Goal: Information Seeking & Learning: Find specific fact

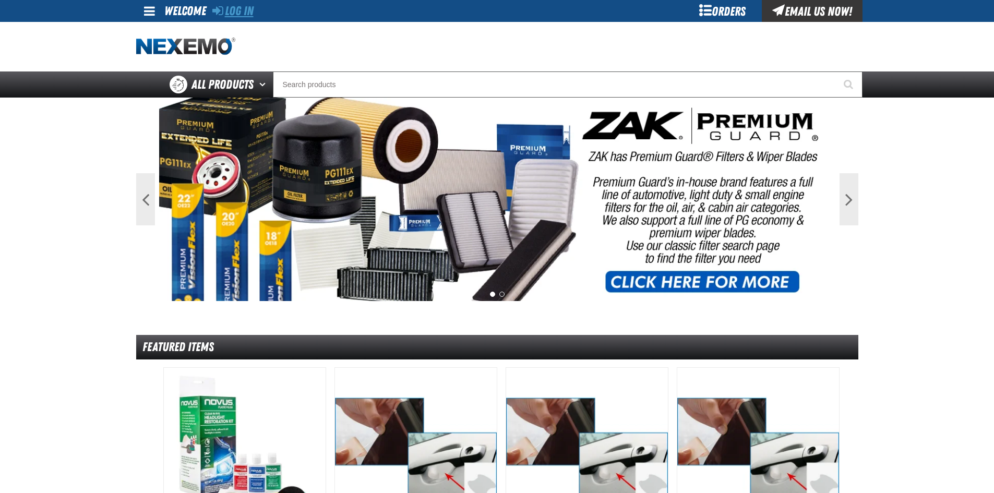
click at [238, 6] on link "Log In" at bounding box center [232, 11] width 41 height 15
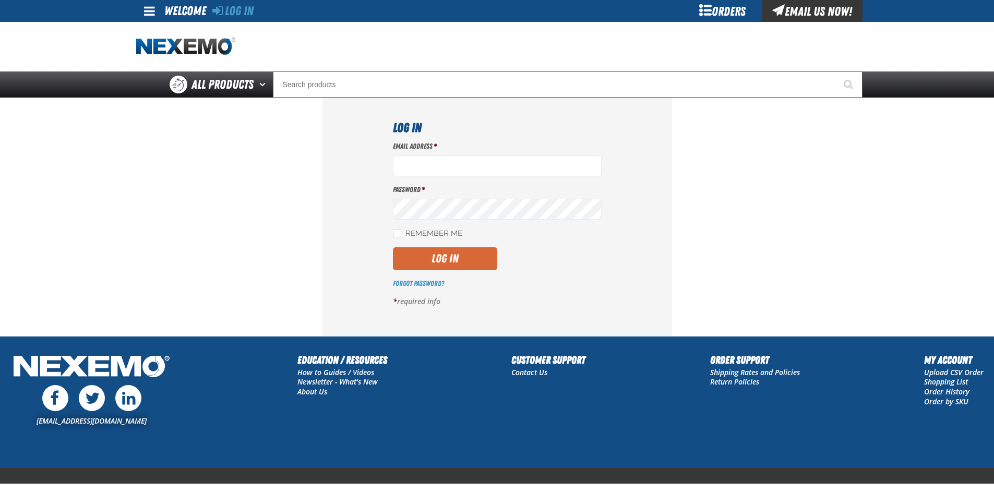
type input "[EMAIL_ADDRESS][DOMAIN_NAME]"
click at [434, 251] on button "Log In" at bounding box center [445, 258] width 104 height 23
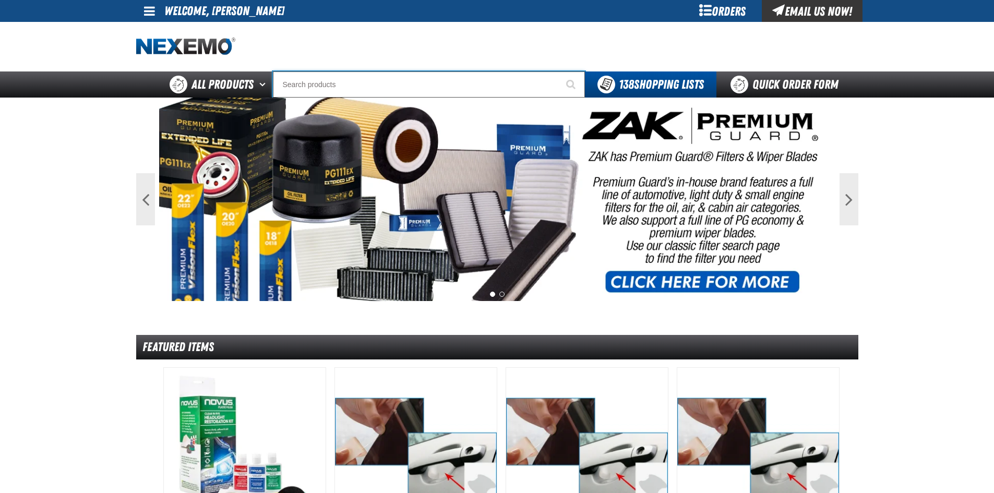
click at [341, 81] on input "Search" at bounding box center [429, 84] width 312 height 26
type input "BK801"
click at [559, 71] on button "Start Searching" at bounding box center [572, 84] width 26 height 26
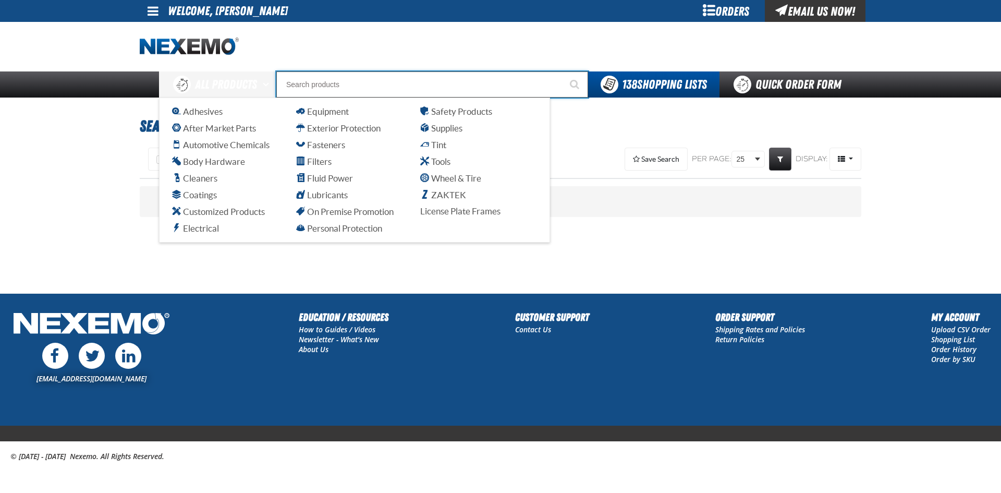
drag, startPoint x: 358, startPoint y: 87, endPoint x: 0, endPoint y: 87, distance: 357.8
click at [0, 87] on div "Back All Products Adhesives After Market Parts Automotive Chemicals Body Hardwa…" at bounding box center [500, 84] width 1001 height 26
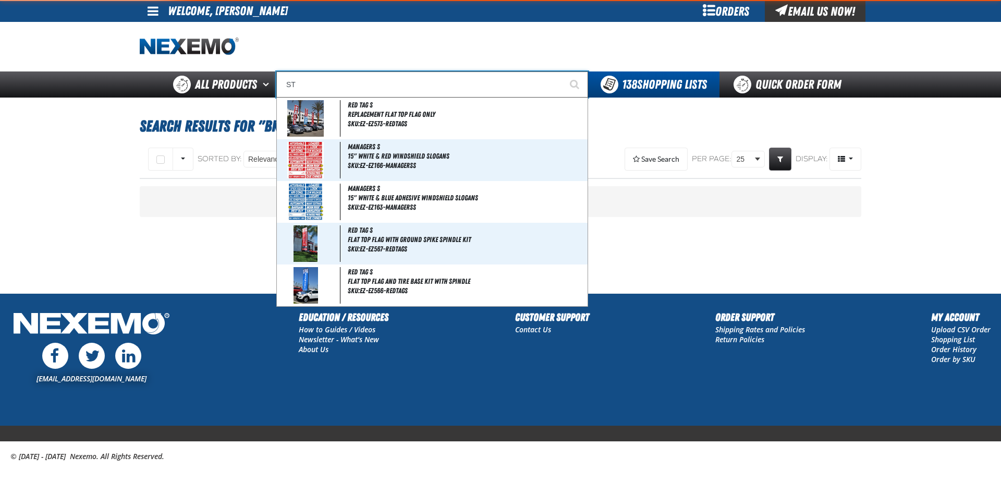
type input "STO"
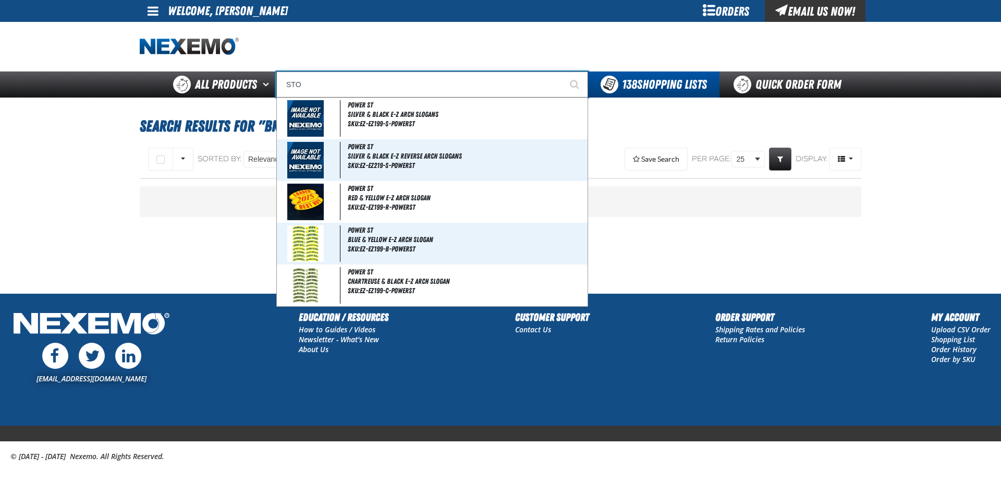
type input "STOP SAVE"
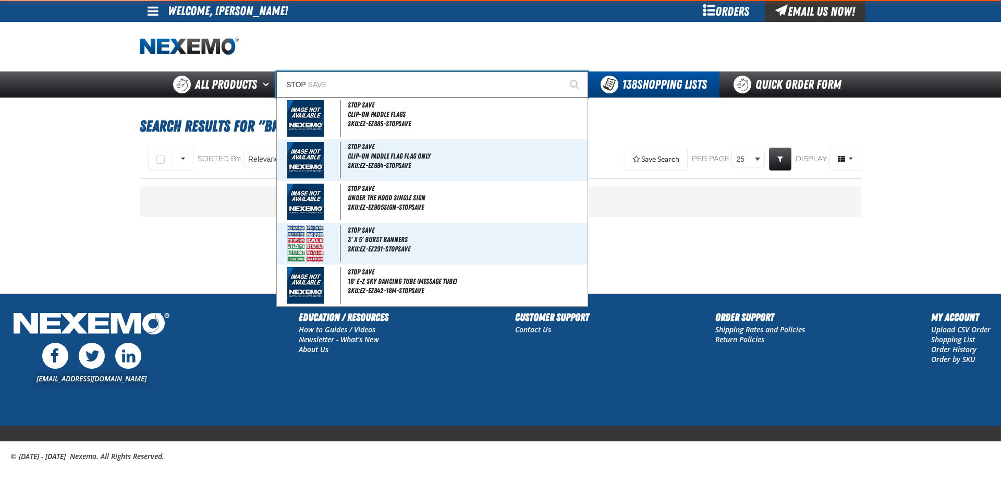
type input "STOP S"
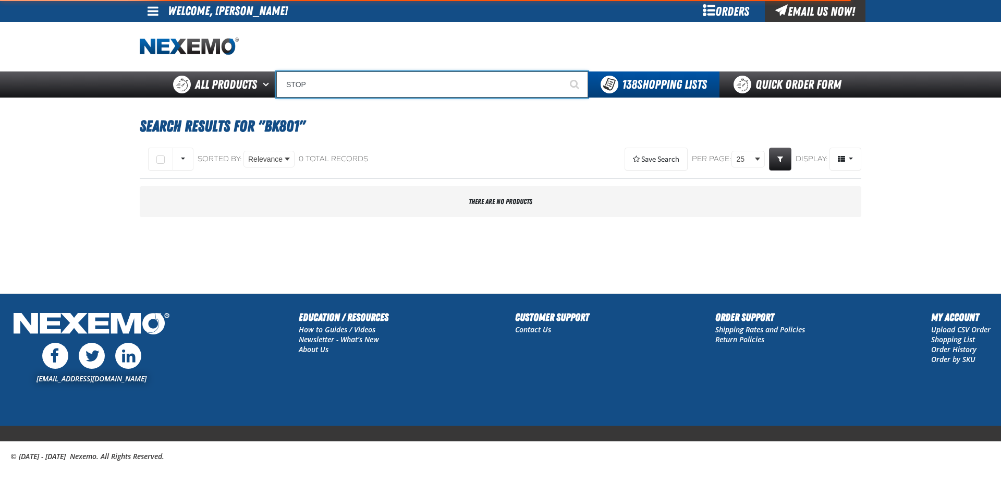
type input "STOP"
type input "STOP SAVE"
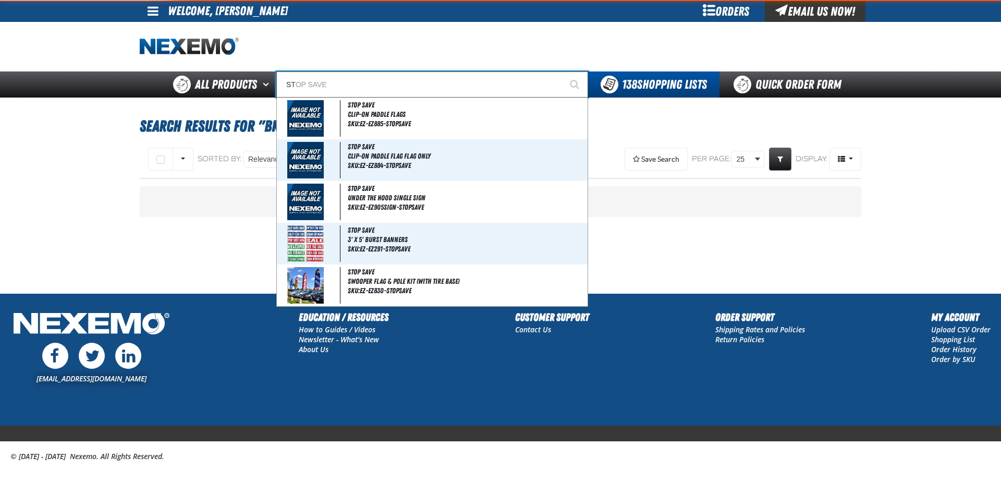
type input "S"
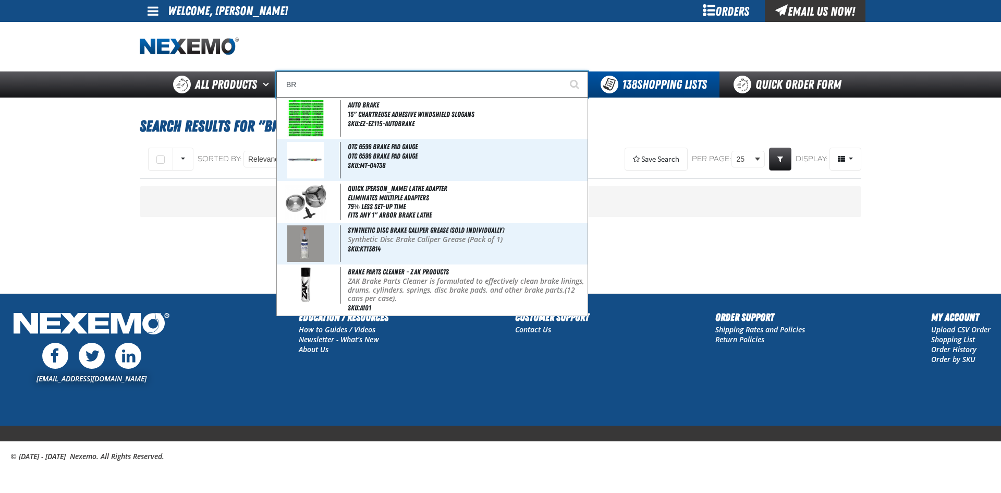
type input "B"
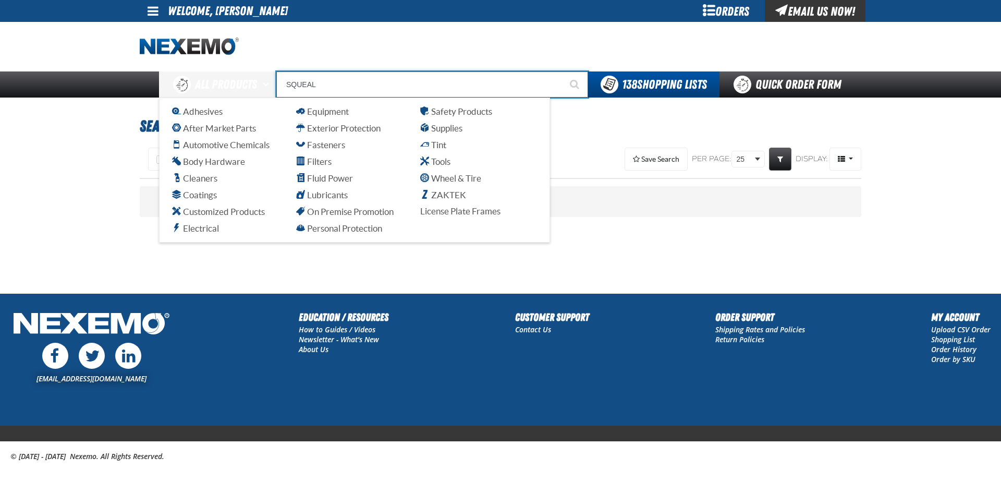
drag, startPoint x: 330, startPoint y: 87, endPoint x: 0, endPoint y: 89, distance: 329.7
click at [0, 88] on div "Back All Products Adhesives After Market Parts Automotive Chemicals Body Hardwa…" at bounding box center [500, 84] width 1001 height 26
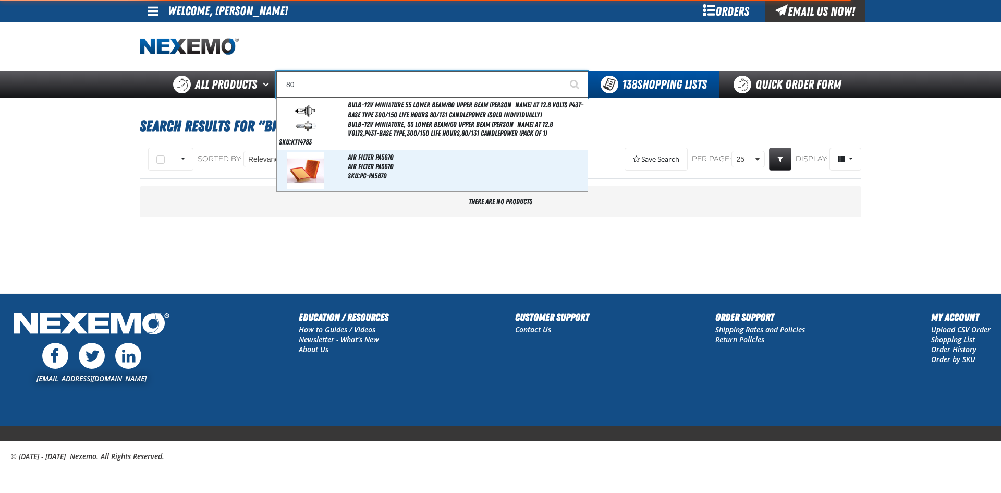
type input "8"
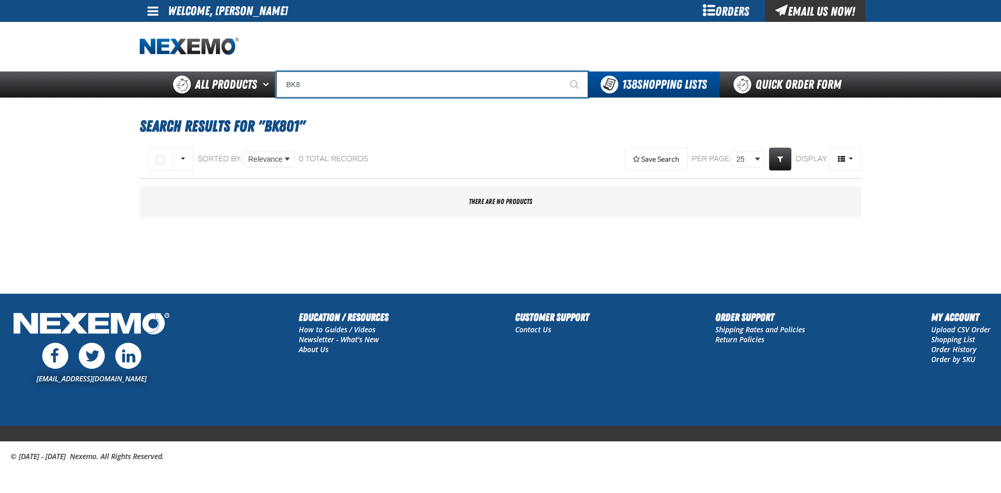
type input "BK8"
